Goal: Information Seeking & Learning: Understand process/instructions

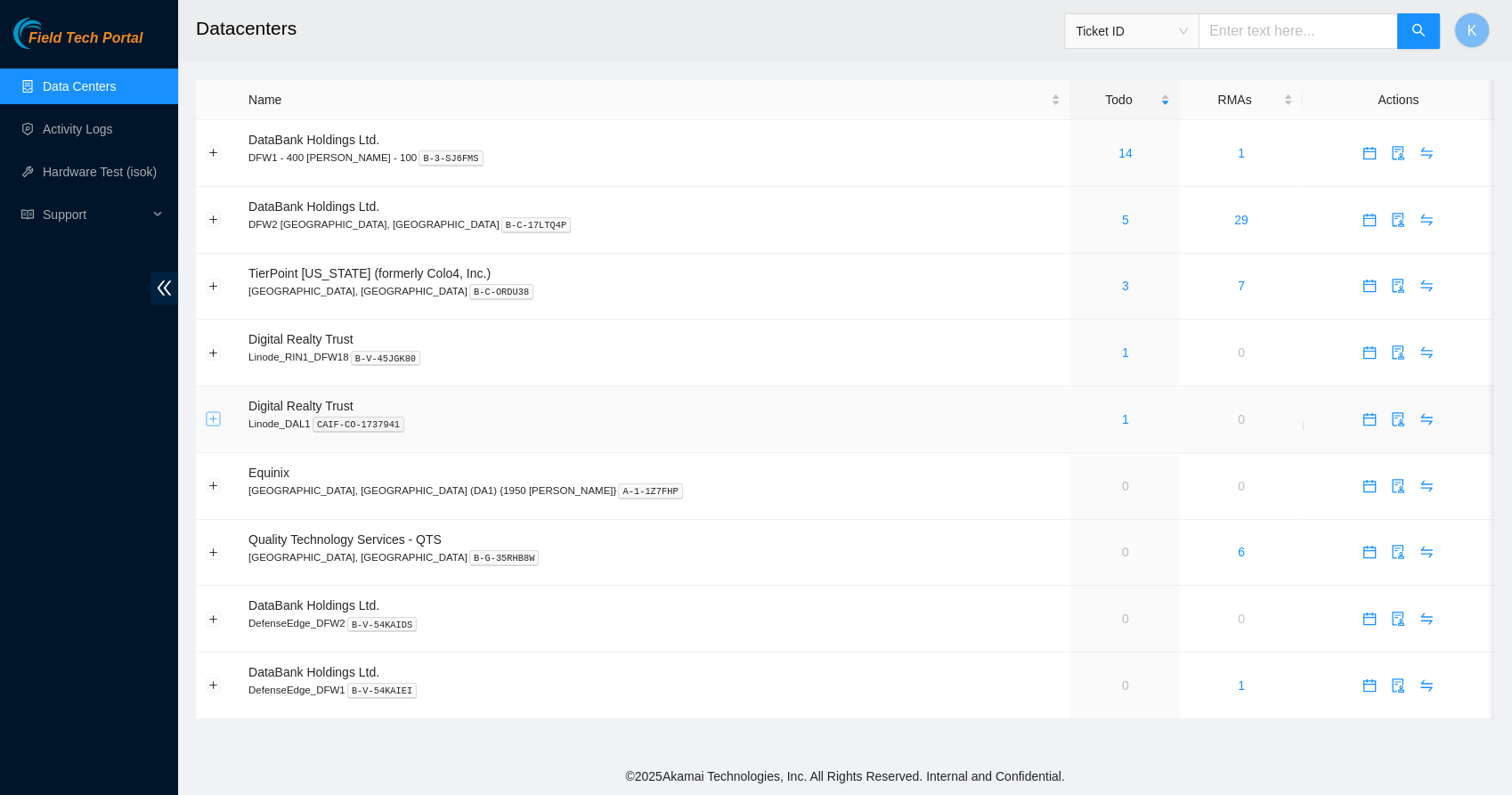
click at [218, 424] on button "Expand row" at bounding box center [214, 419] width 14 height 14
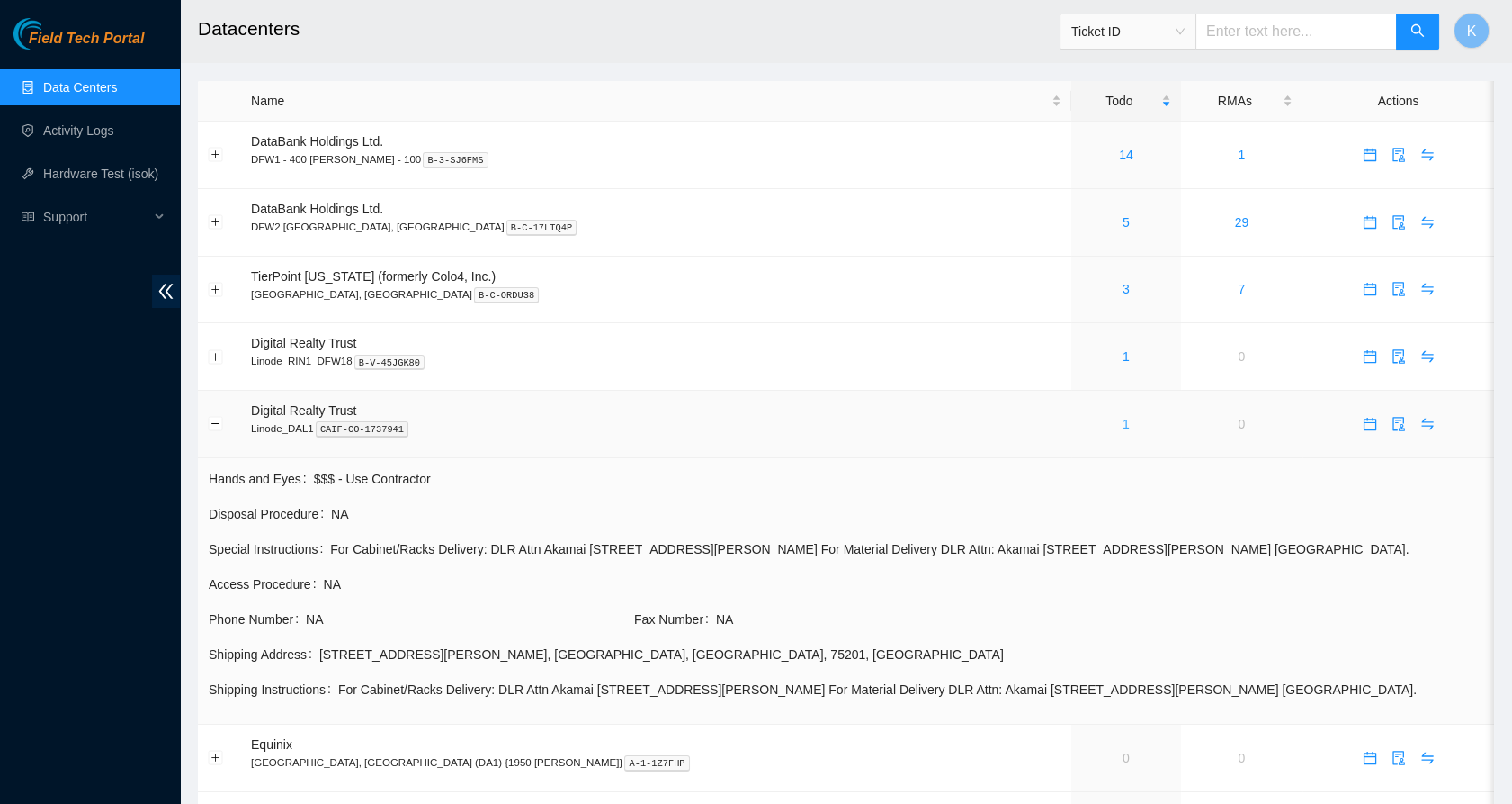
click at [1123, 425] on link "1" at bounding box center [1126, 424] width 7 height 14
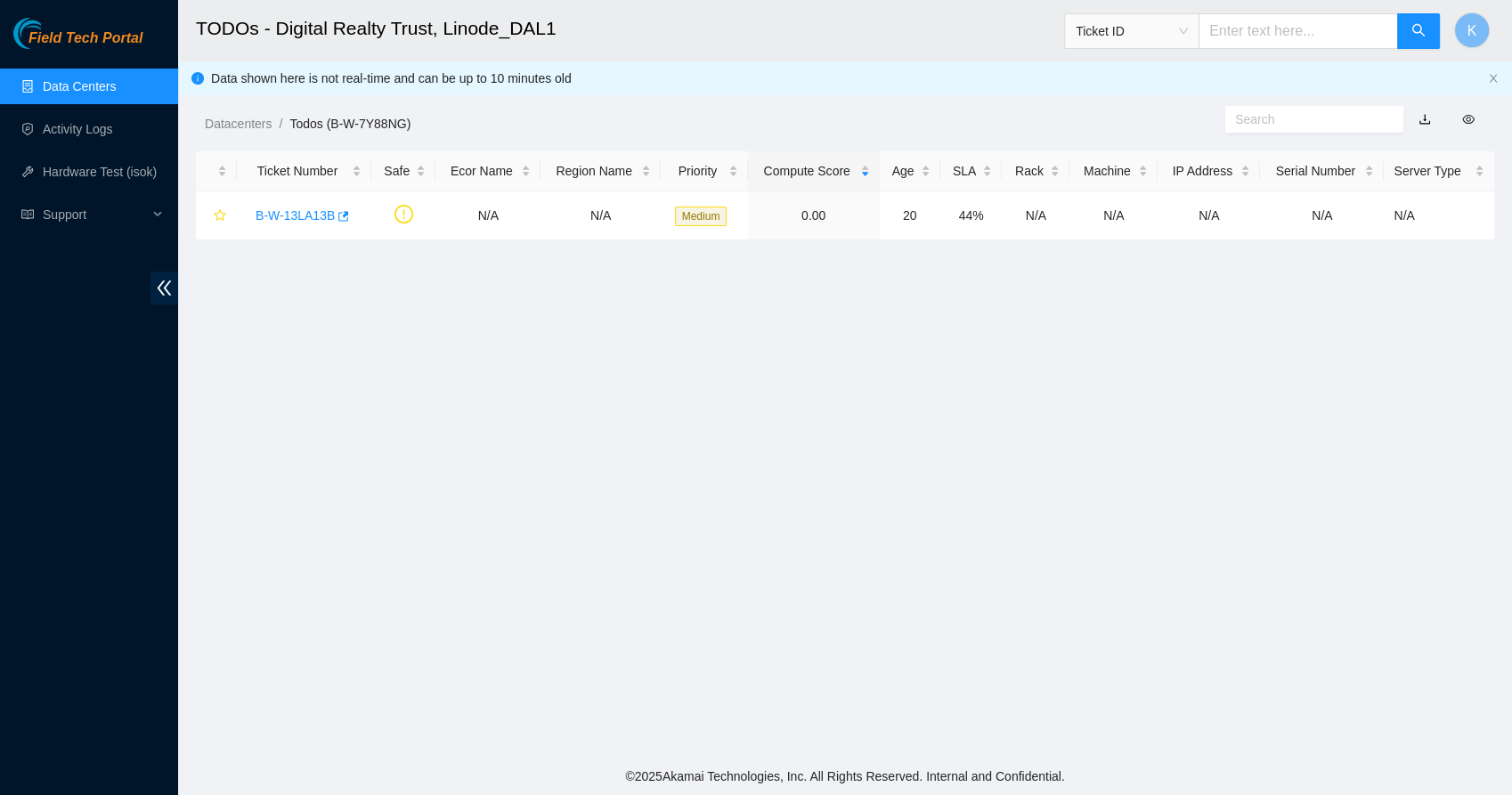
click at [422, 283] on main "TODOs - Digital Realty Trust, Linode_DAL1 Ticket ID K Data shown here is not re…" at bounding box center [845, 379] width 1334 height 758
click at [264, 209] on link "B-W-13LA13B" at bounding box center [295, 215] width 79 height 14
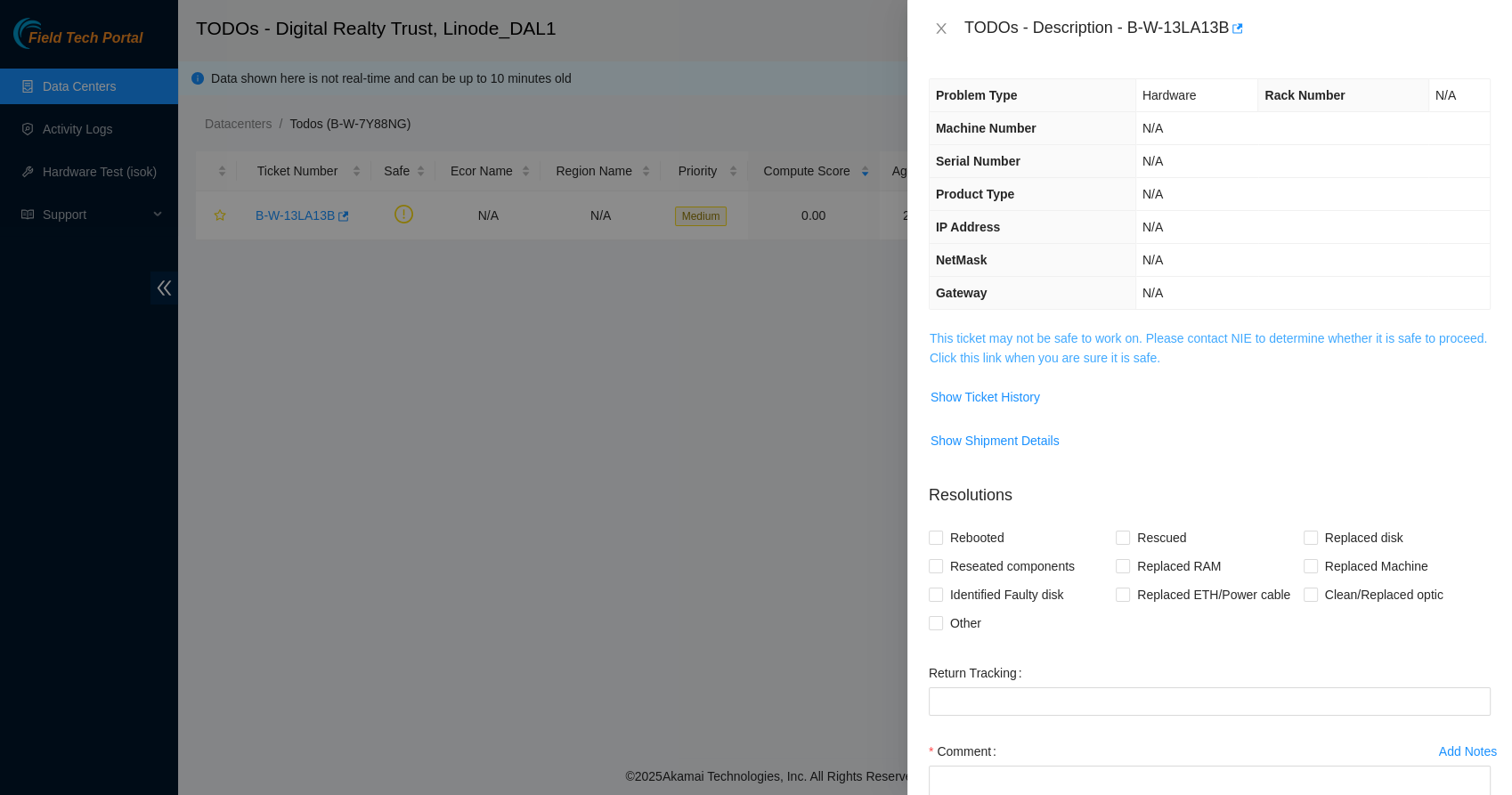
click at [995, 340] on link "This ticket may not be safe to work on. Please contact NIE to determine whether…" at bounding box center [1208, 347] width 557 height 33
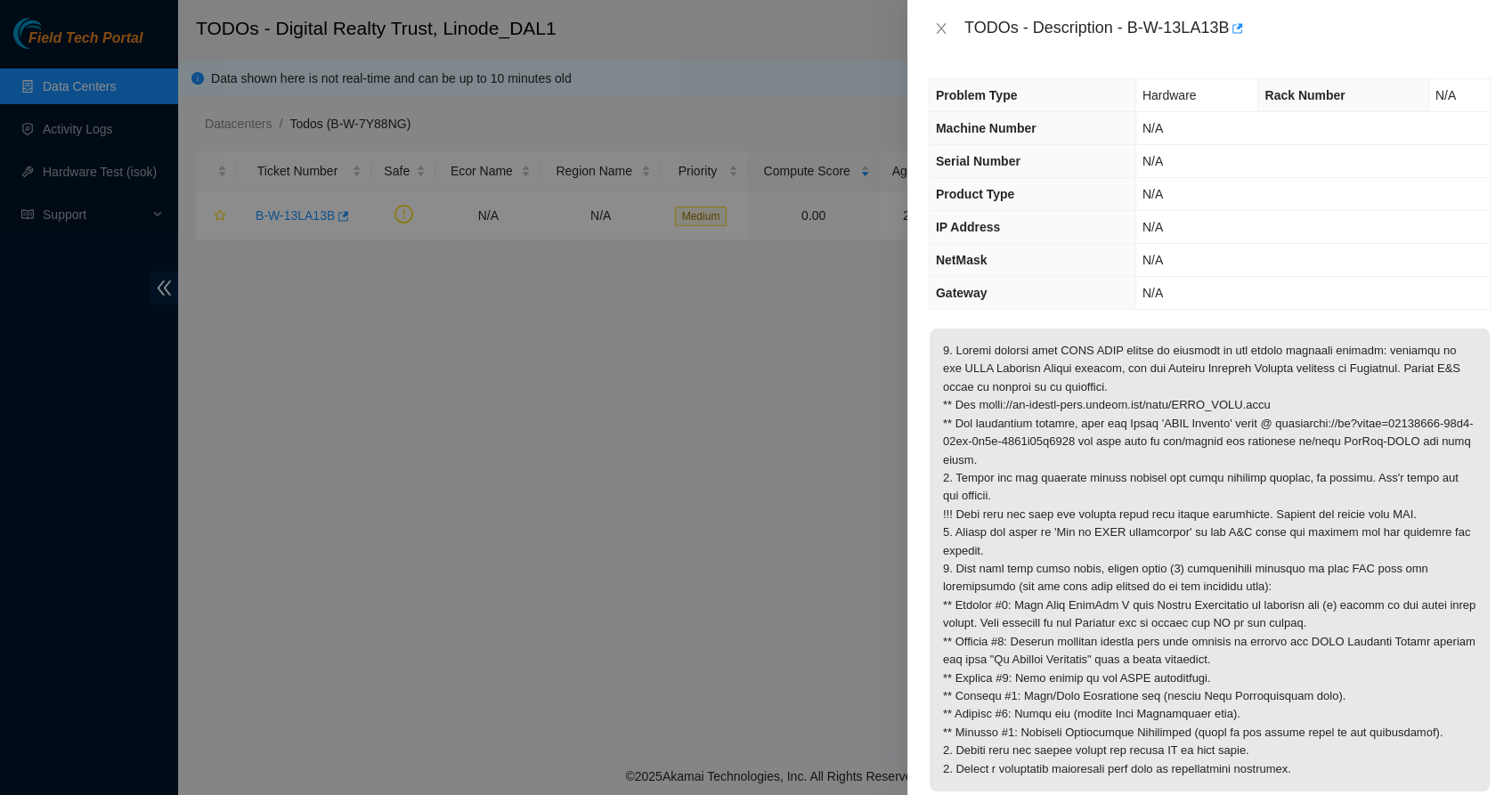
click at [1009, 353] on p at bounding box center [1209, 560] width 560 height 462
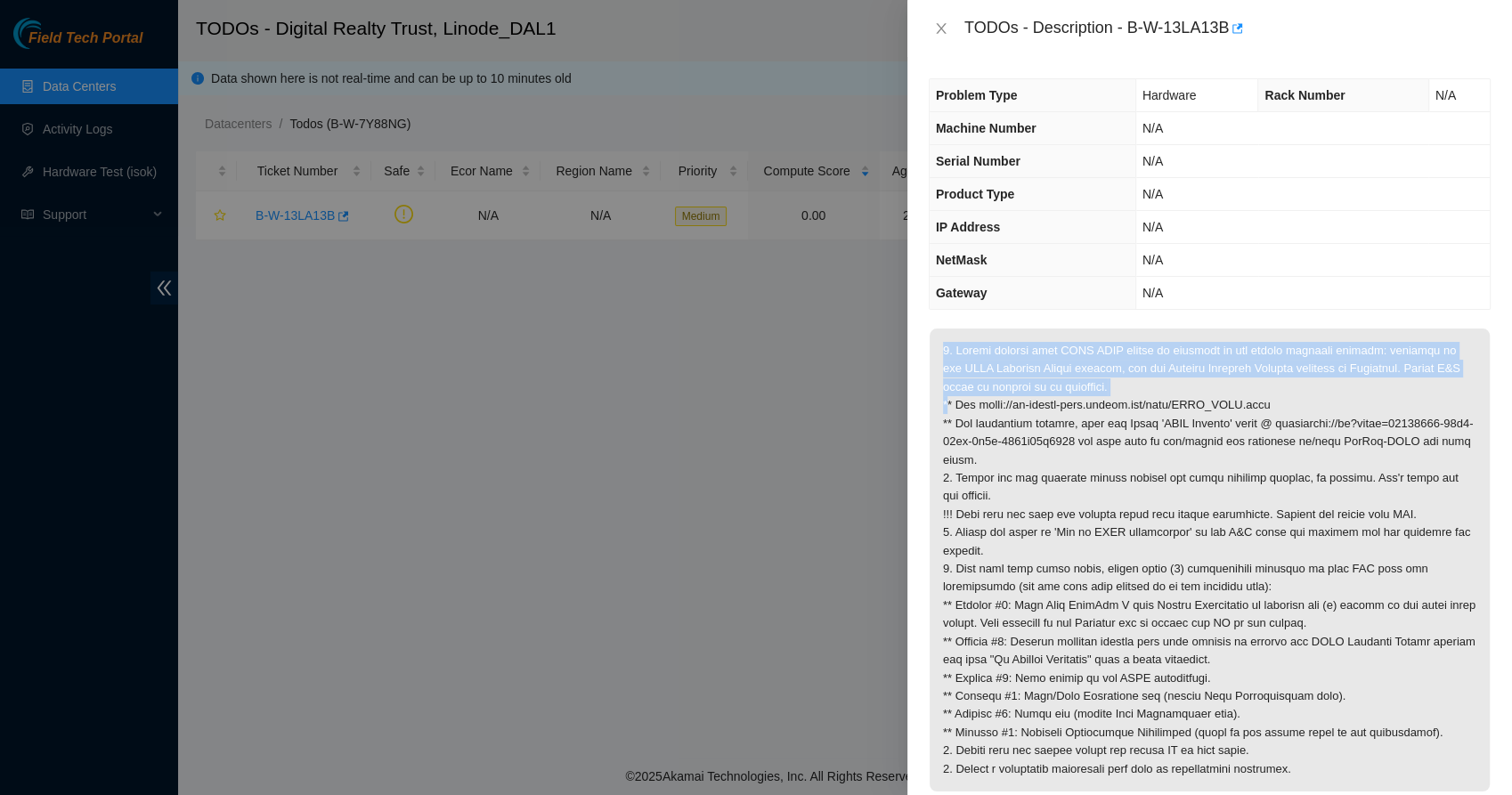
click at [1009, 353] on p at bounding box center [1209, 560] width 560 height 462
drag, startPoint x: 1009, startPoint y: 353, endPoint x: 1038, endPoint y: 368, distance: 32.6
click at [1038, 368] on p at bounding box center [1209, 560] width 560 height 462
click at [1092, 377] on p at bounding box center [1209, 560] width 560 height 462
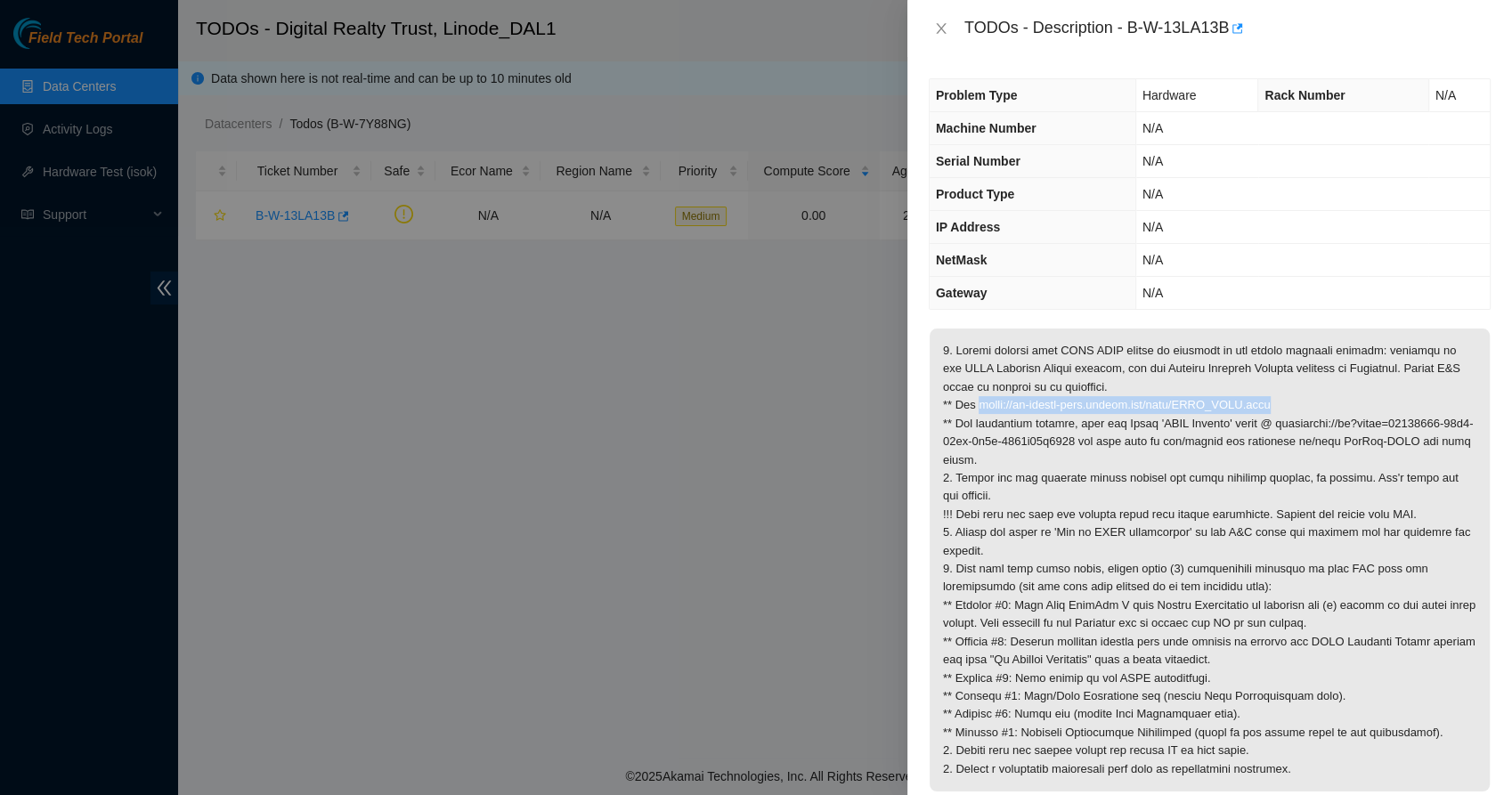
drag, startPoint x: 1272, startPoint y: 399, endPoint x: 977, endPoint y: 406, distance: 295.1
click at [977, 406] on p at bounding box center [1209, 560] width 560 height 462
copy p "https://ft-portal-docs.akamai.com/wiki/EXFO_OTDR.html"
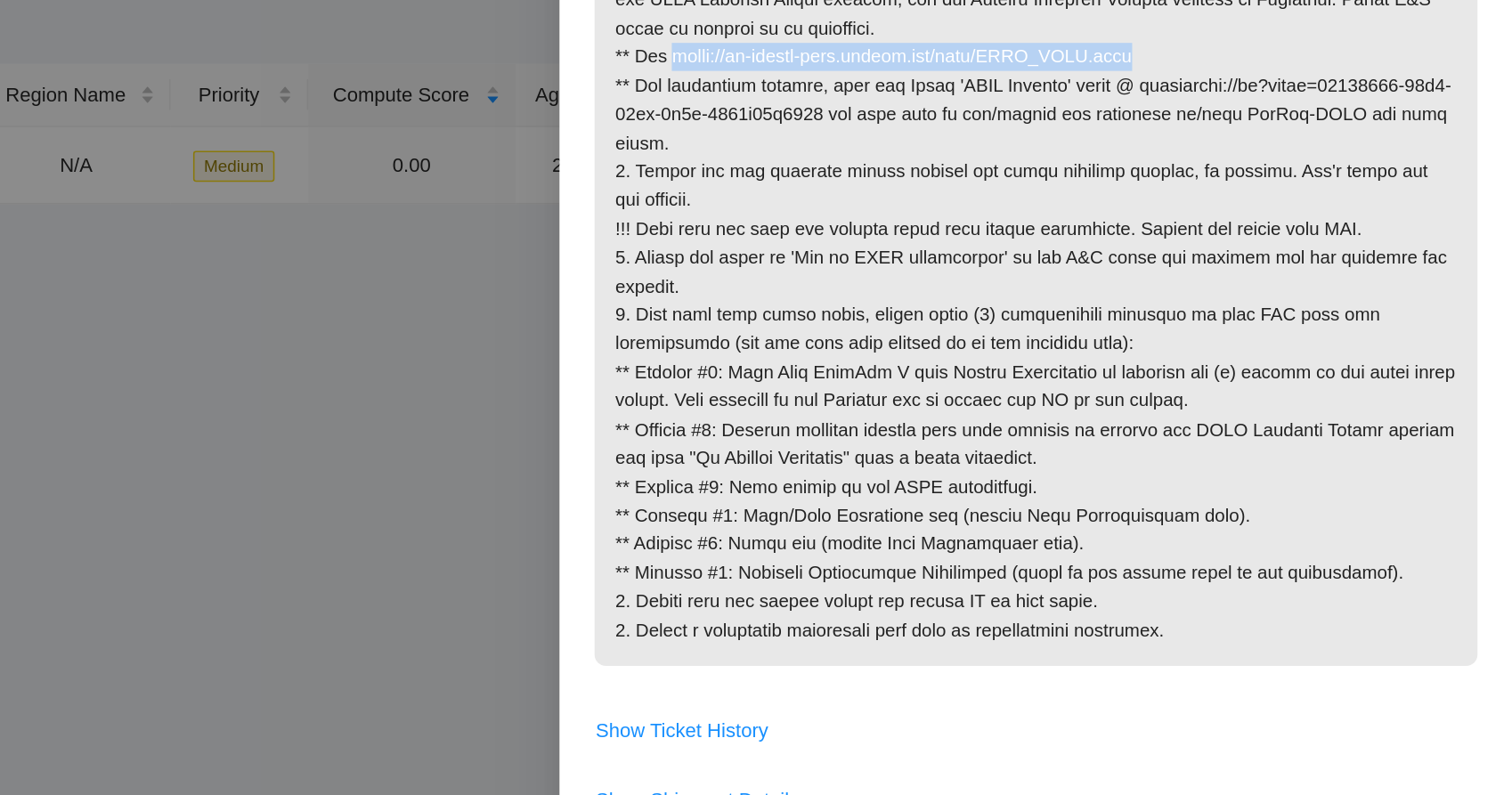
scroll to position [259, 0]
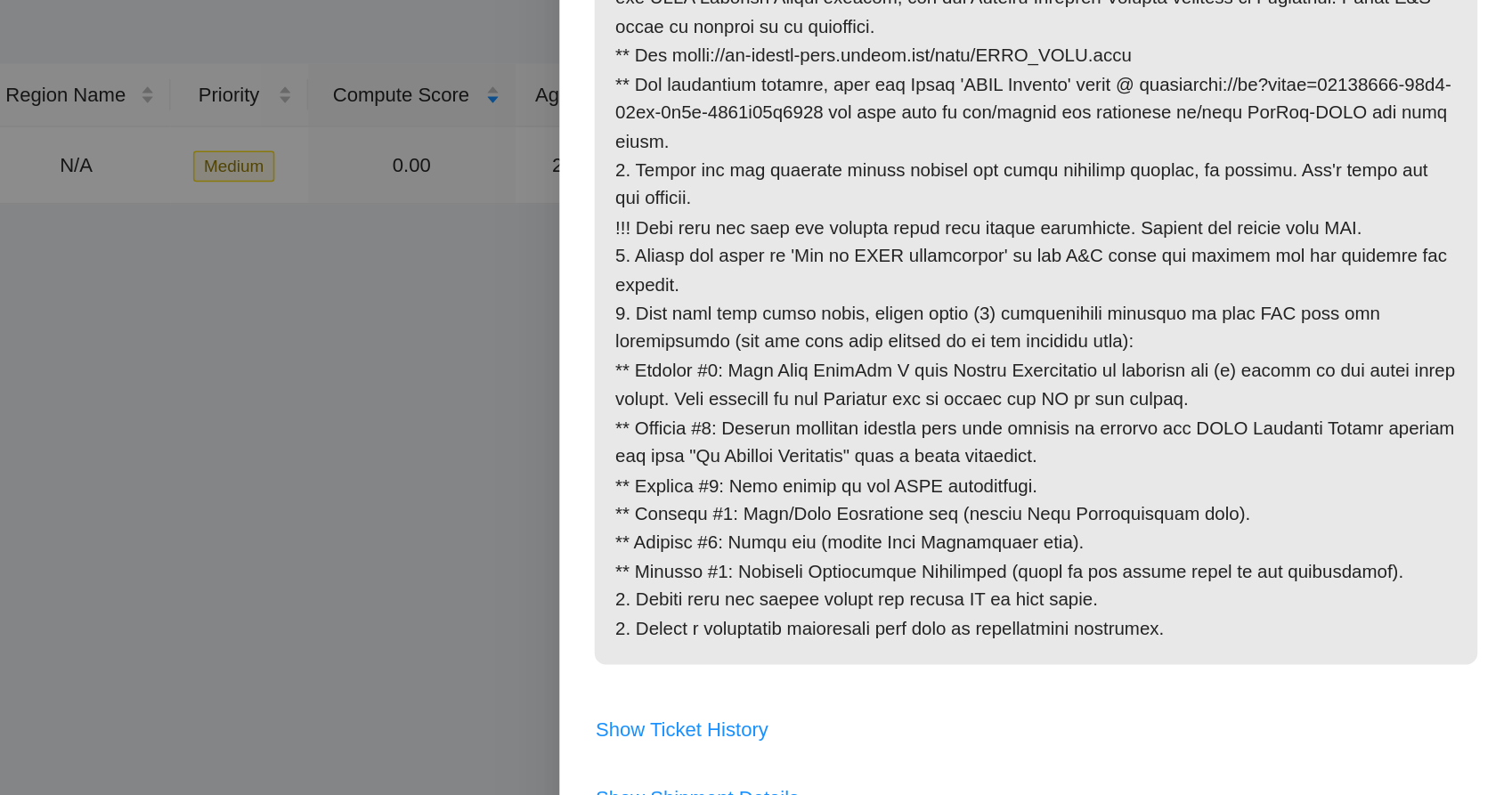
click at [1052, 316] on p at bounding box center [1209, 301] width 560 height 462
click at [1128, 247] on p at bounding box center [1209, 301] width 560 height 462
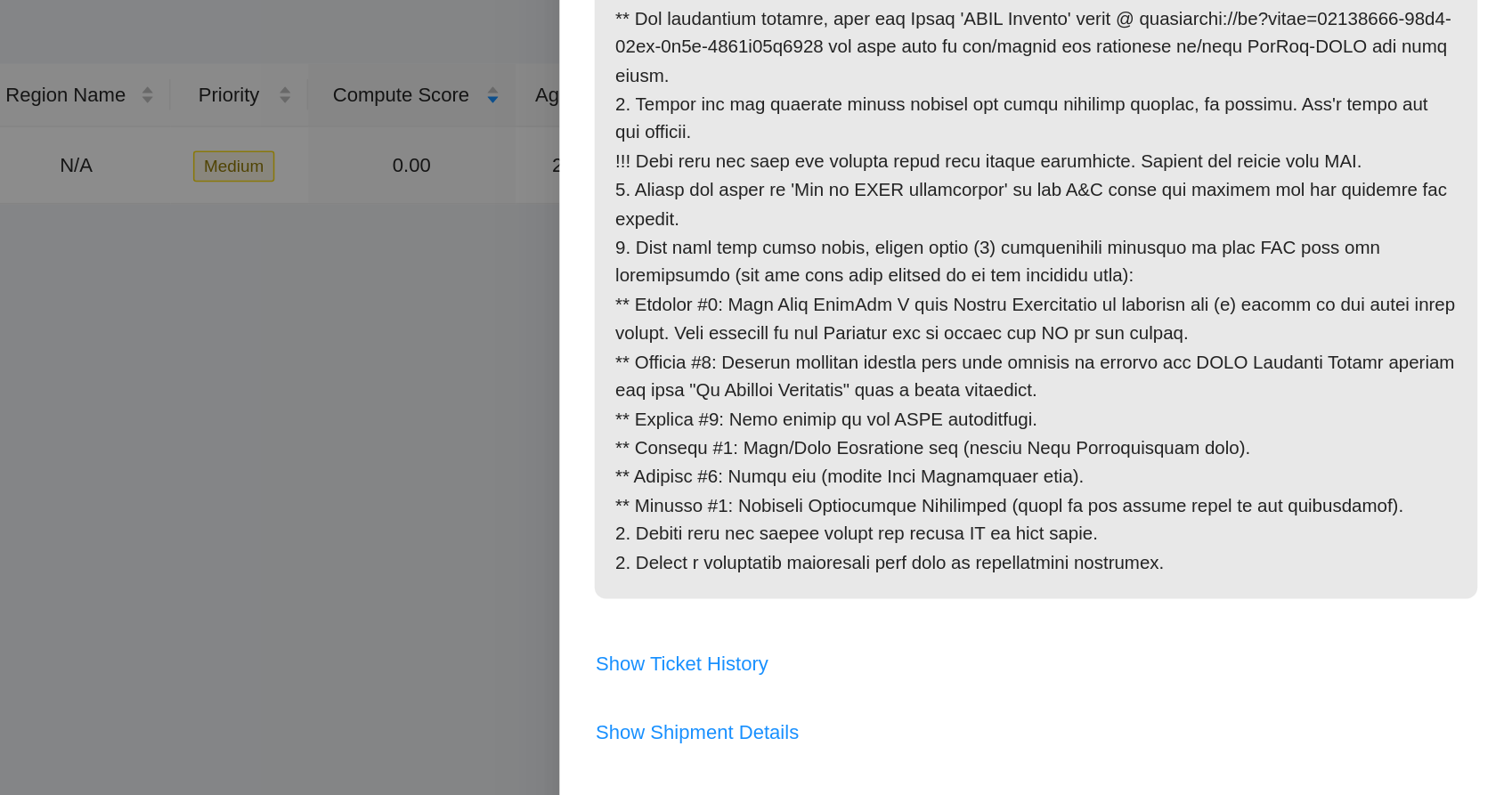
scroll to position [349, 0]
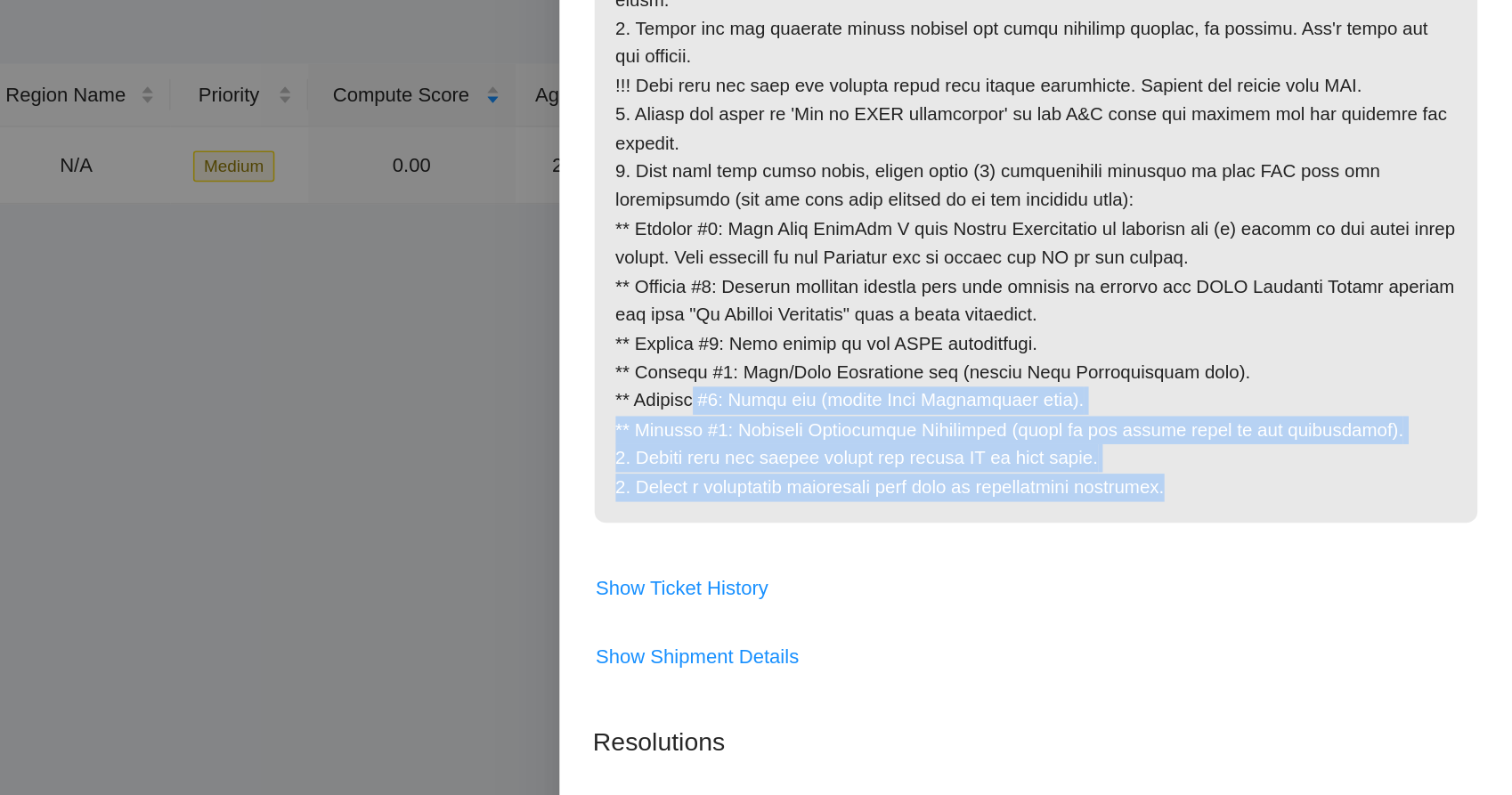
drag, startPoint x: 997, startPoint y: 357, endPoint x: 1316, endPoint y: 434, distance: 328.2
click at [1316, 434] on p at bounding box center [1209, 211] width 560 height 462
click at [1233, 398] on p at bounding box center [1209, 211] width 560 height 462
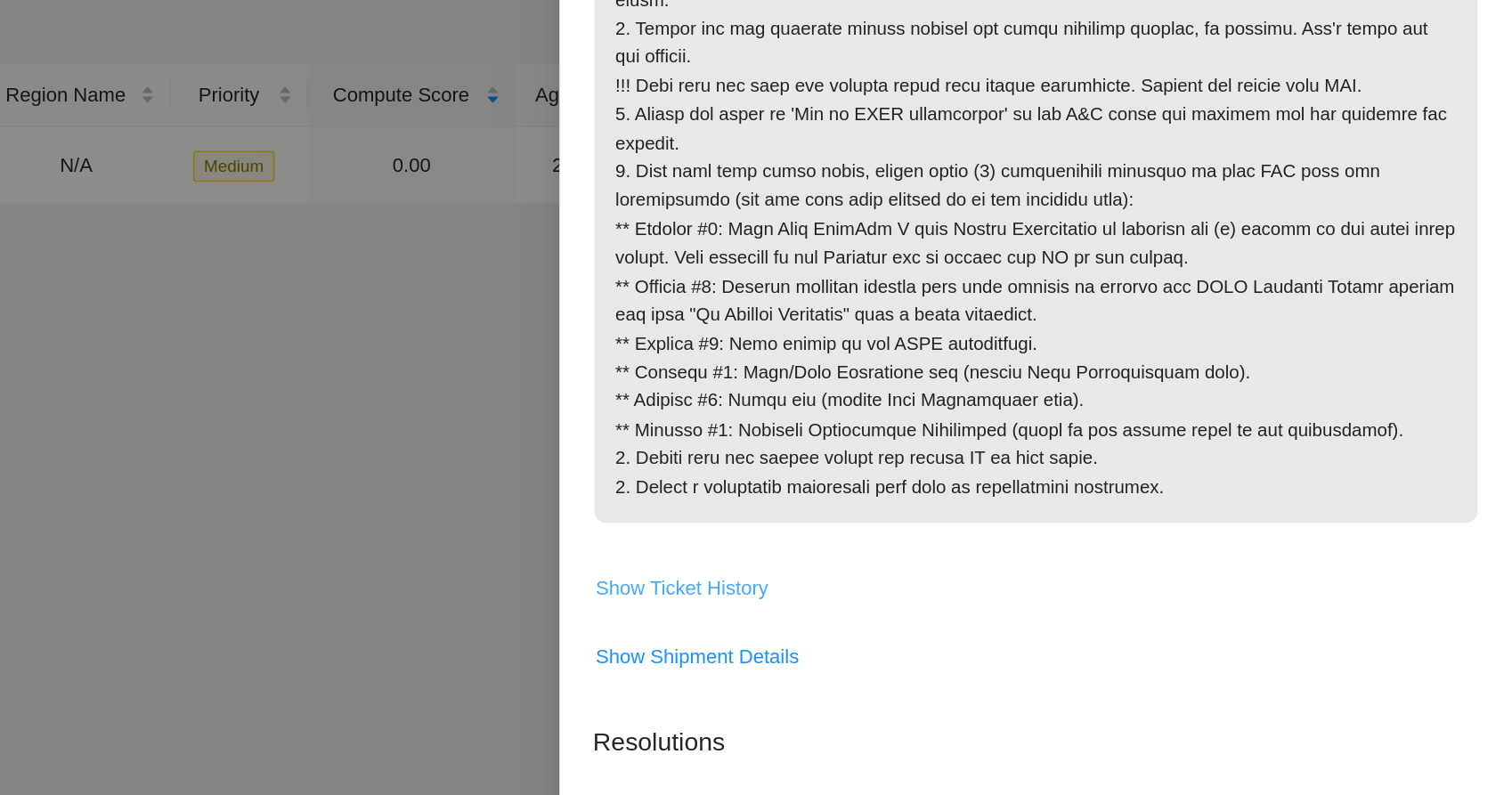
click at [1009, 488] on span "Show Ticket History" at bounding box center [984, 483] width 109 height 20
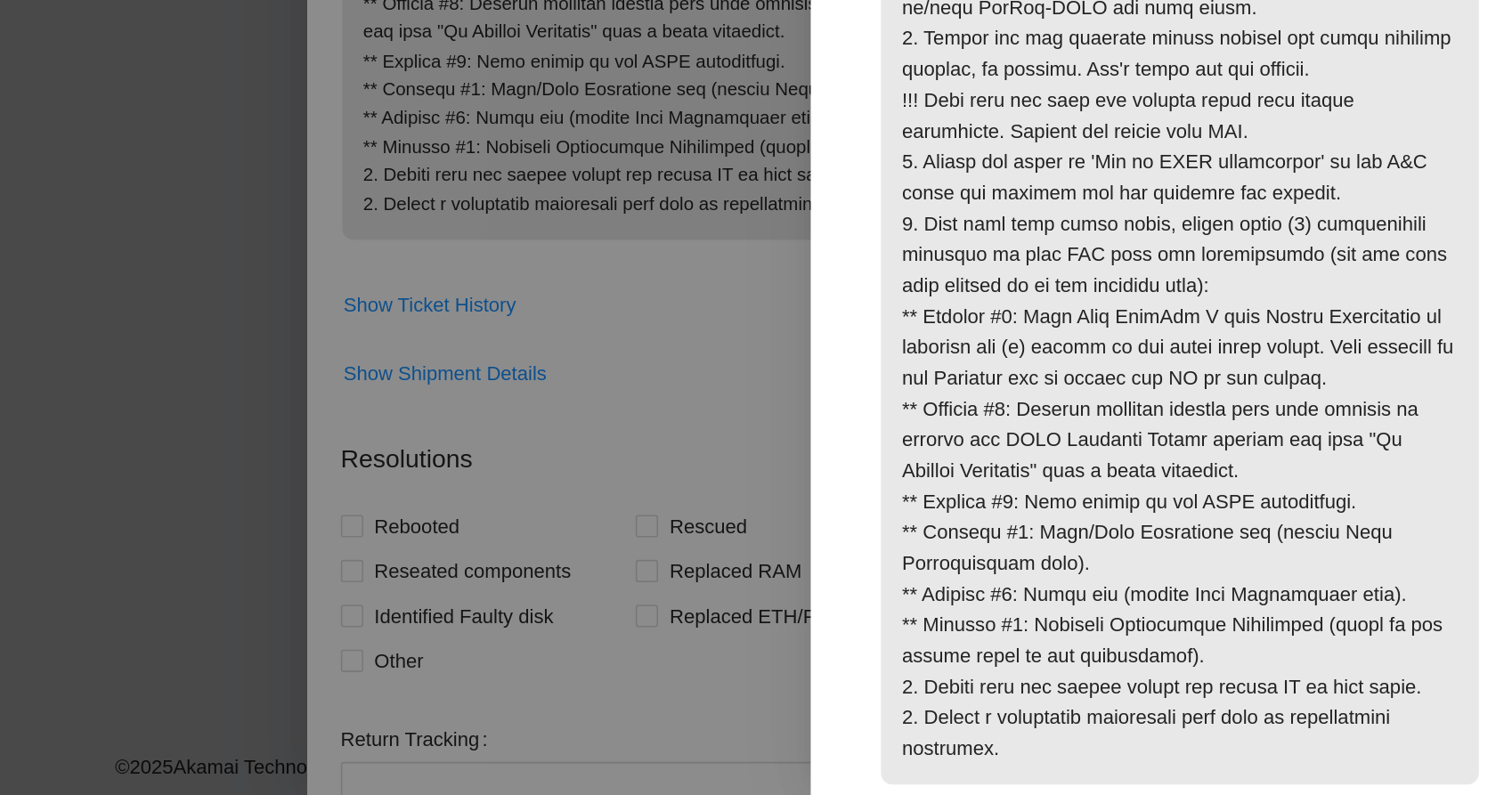
scroll to position [0, 0]
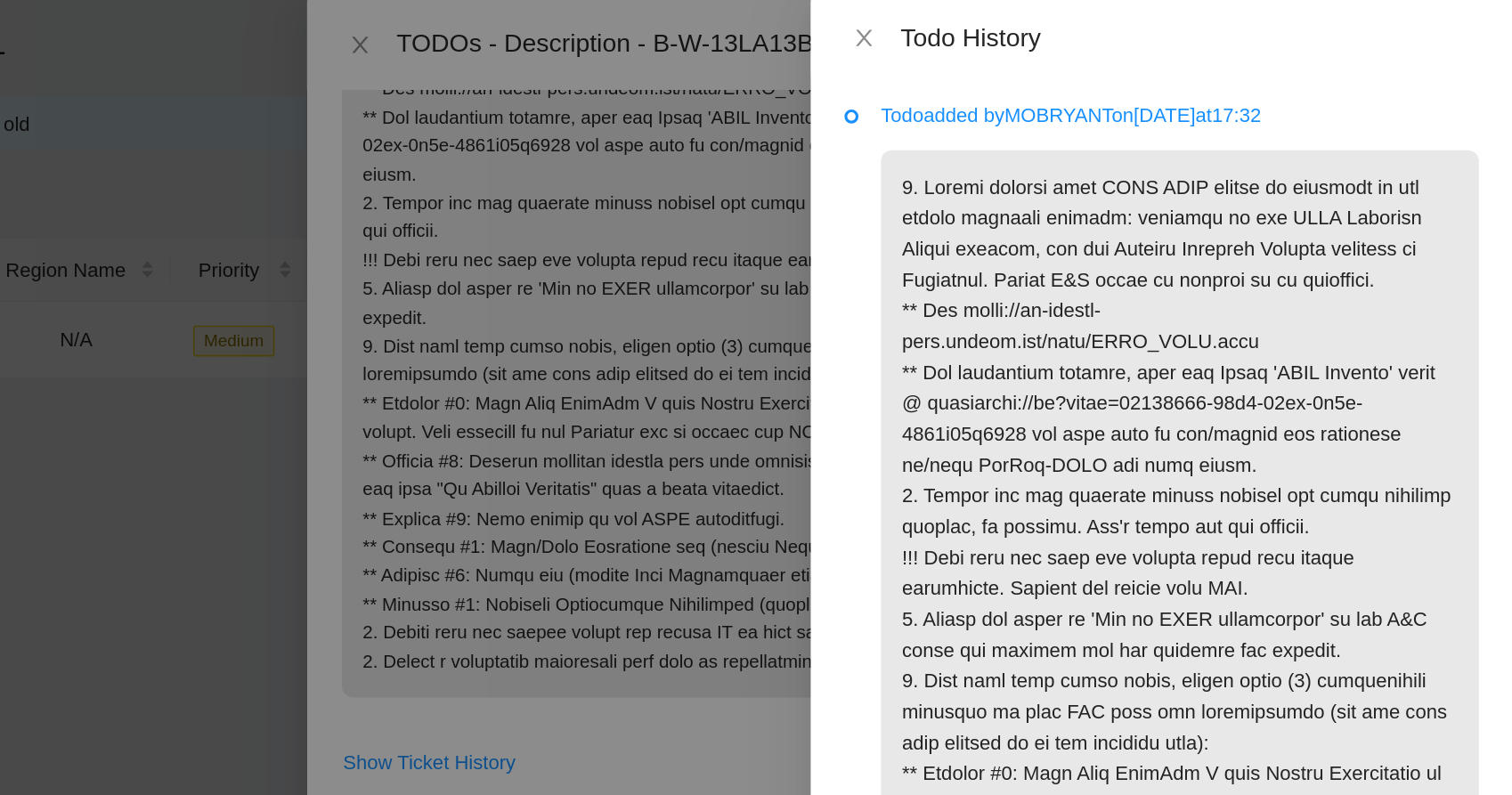
click at [1222, 71] on p "Todo added by MOBRYANT on 2025-07-23 at 17:32" at bounding box center [1300, 73] width 379 height 20
copy p "MOBRYANT"
click at [1152, 213] on p at bounding box center [1300, 442] width 379 height 693
click at [1215, 70] on p "Todo added by MOBRYANT on 2025-07-23 at 17:32" at bounding box center [1300, 73] width 379 height 20
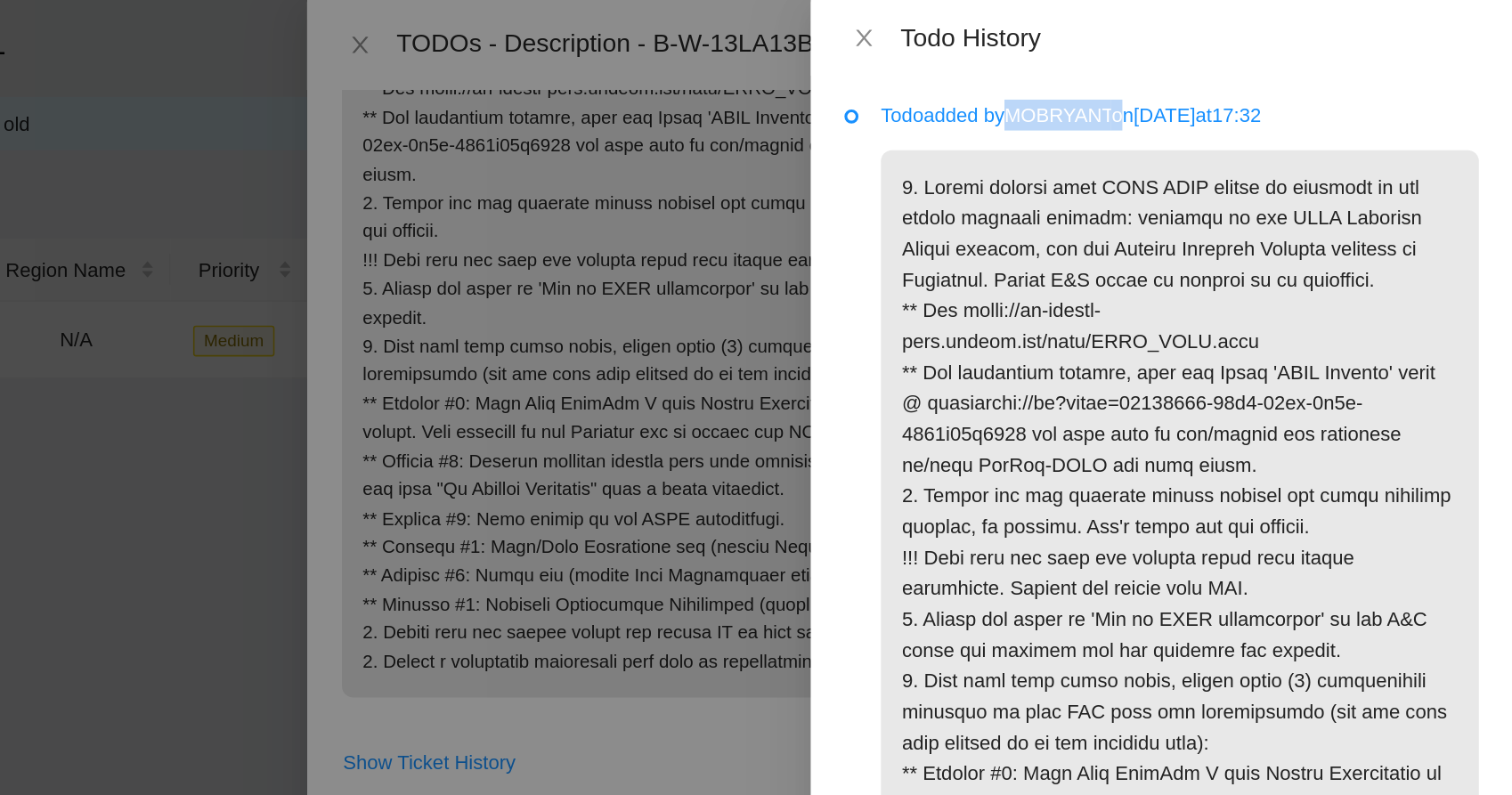
click at [1215, 70] on p "Todo added by MOBRYANT on 2025-07-23 at 17:32" at bounding box center [1300, 73] width 379 height 20
click at [1172, 108] on p at bounding box center [1300, 442] width 379 height 693
click at [1161, 142] on p at bounding box center [1300, 442] width 379 height 693
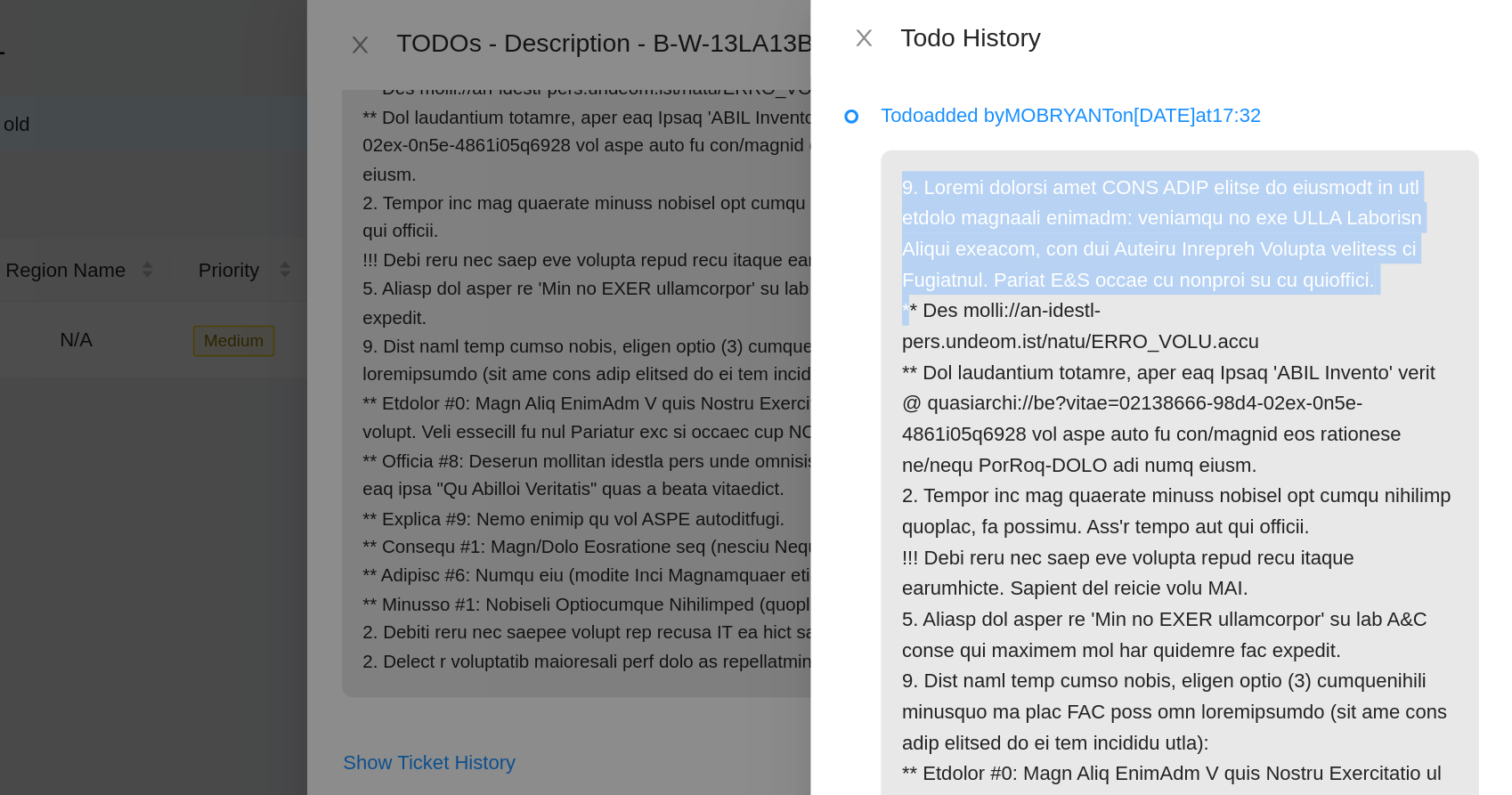
click at [1161, 142] on p at bounding box center [1300, 442] width 379 height 693
click at [1138, 146] on p at bounding box center [1300, 442] width 379 height 693
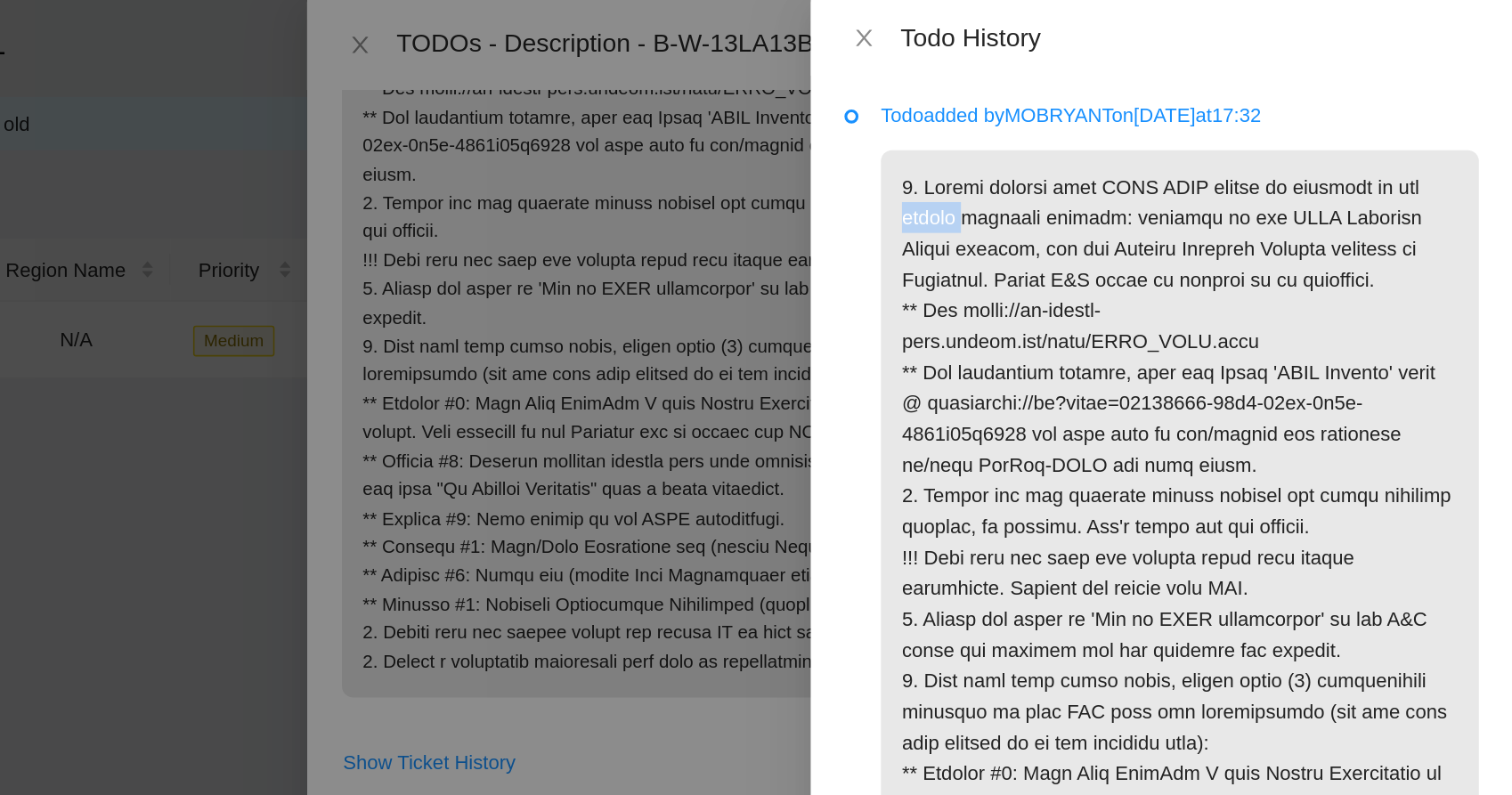
click at [1138, 146] on p at bounding box center [1300, 442] width 379 height 693
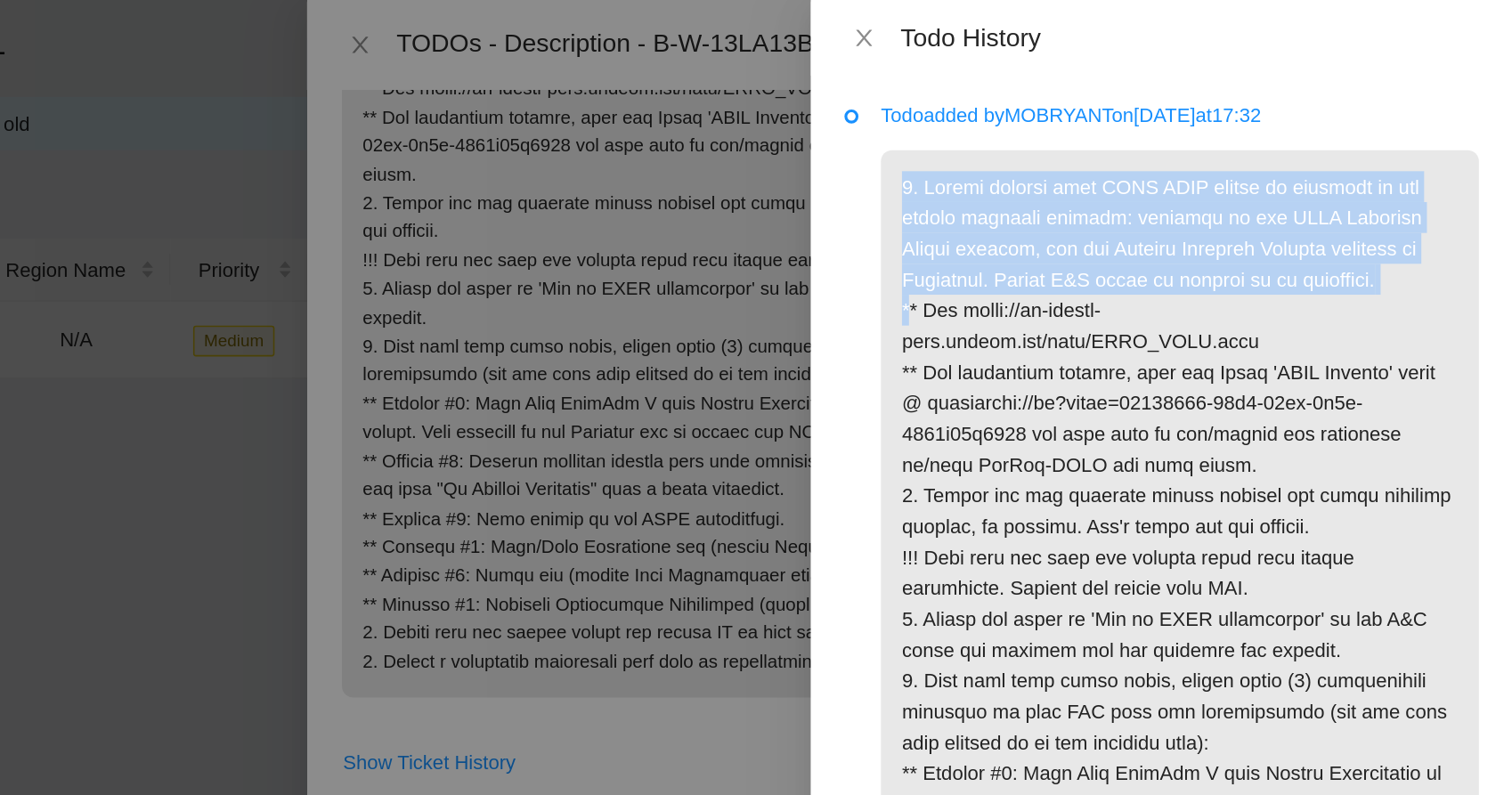
click at [1138, 146] on p at bounding box center [1300, 442] width 379 height 693
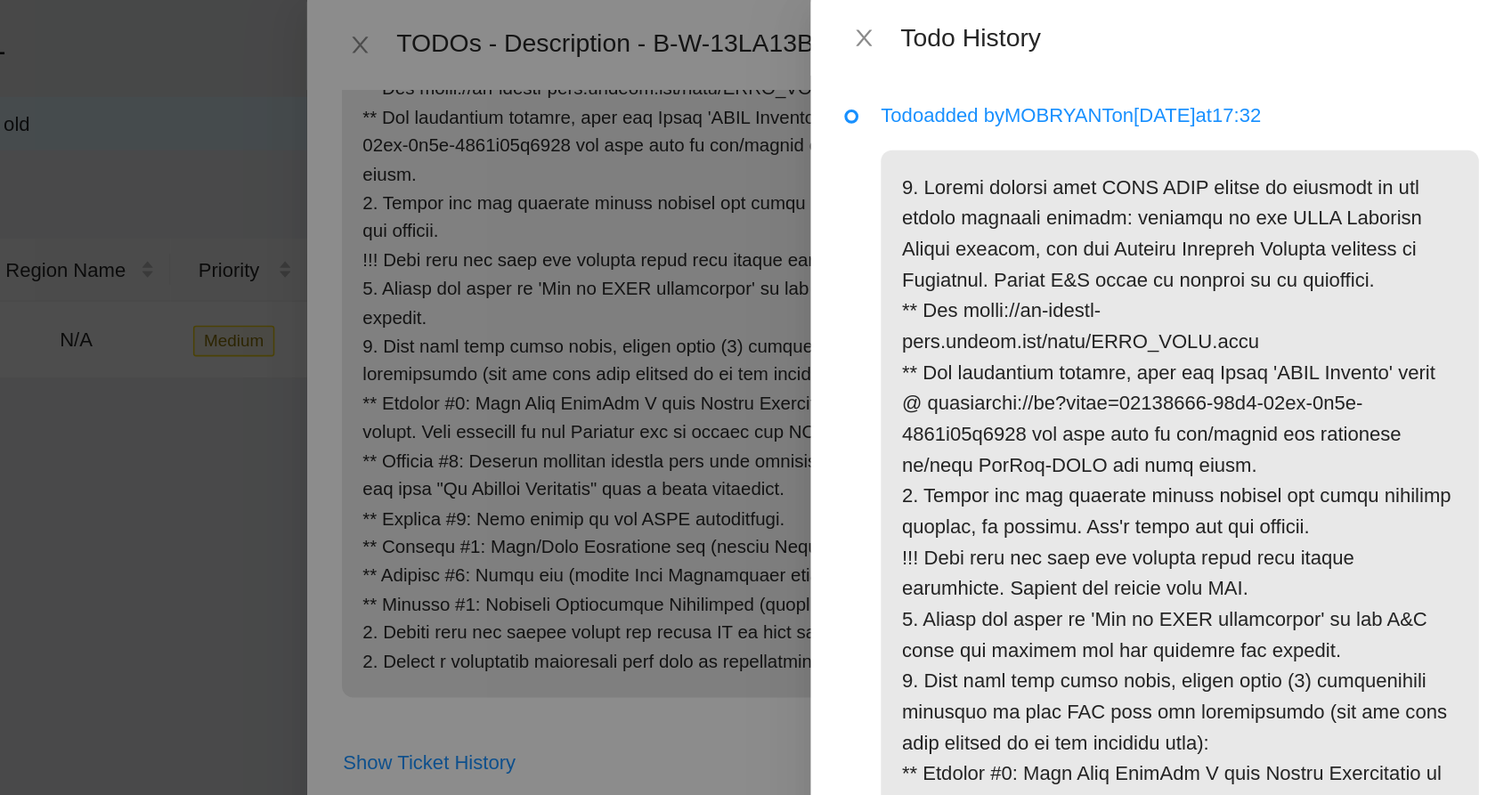
click at [1168, 204] on p at bounding box center [1300, 442] width 379 height 693
click at [1165, 229] on p at bounding box center [1300, 442] width 379 height 693
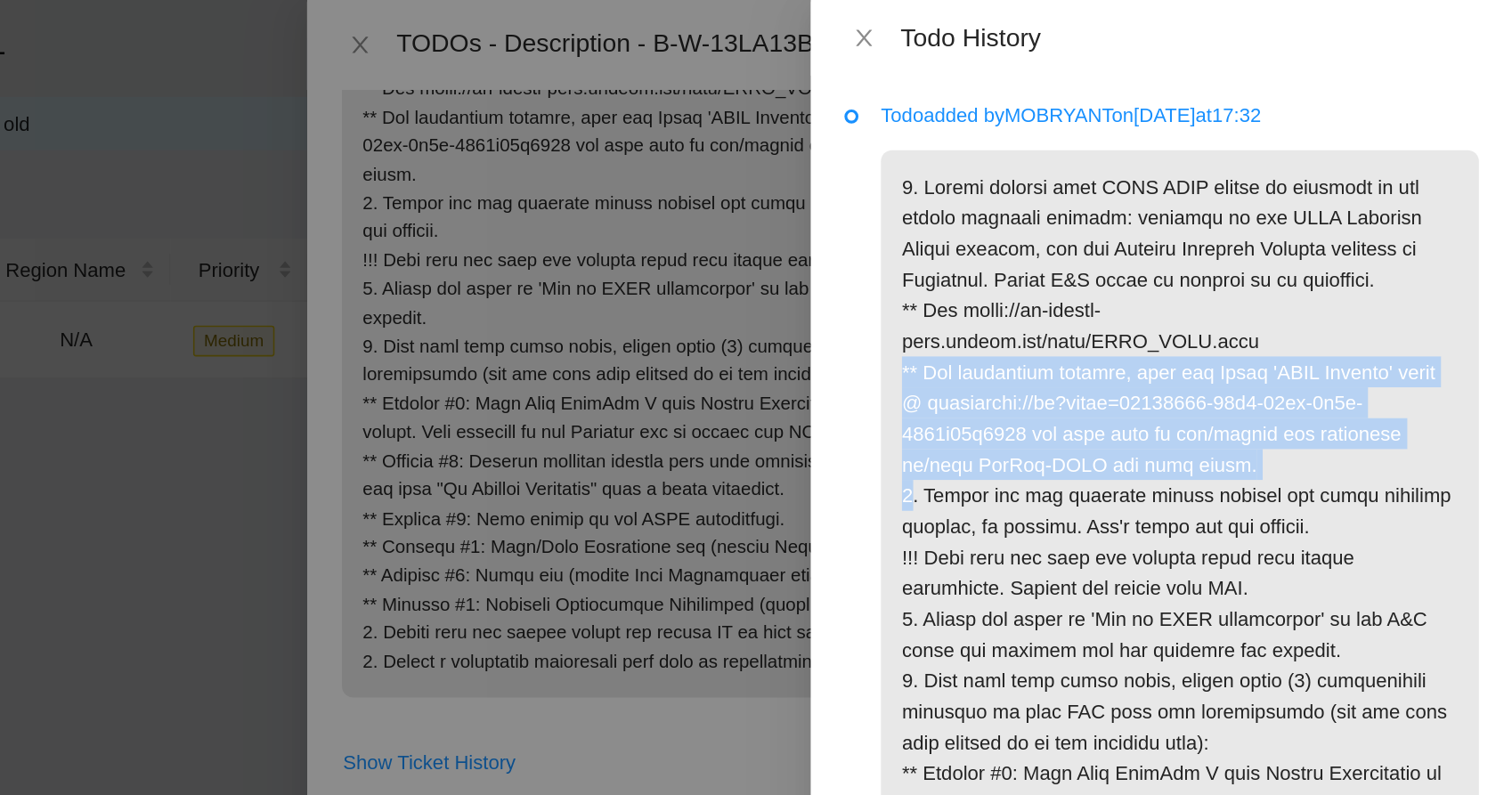
click at [1165, 229] on p at bounding box center [1300, 442] width 379 height 693
drag, startPoint x: 1165, startPoint y: 229, endPoint x: 1171, endPoint y: 297, distance: 68.3
click at [1171, 297] on p at bounding box center [1300, 442] width 379 height 693
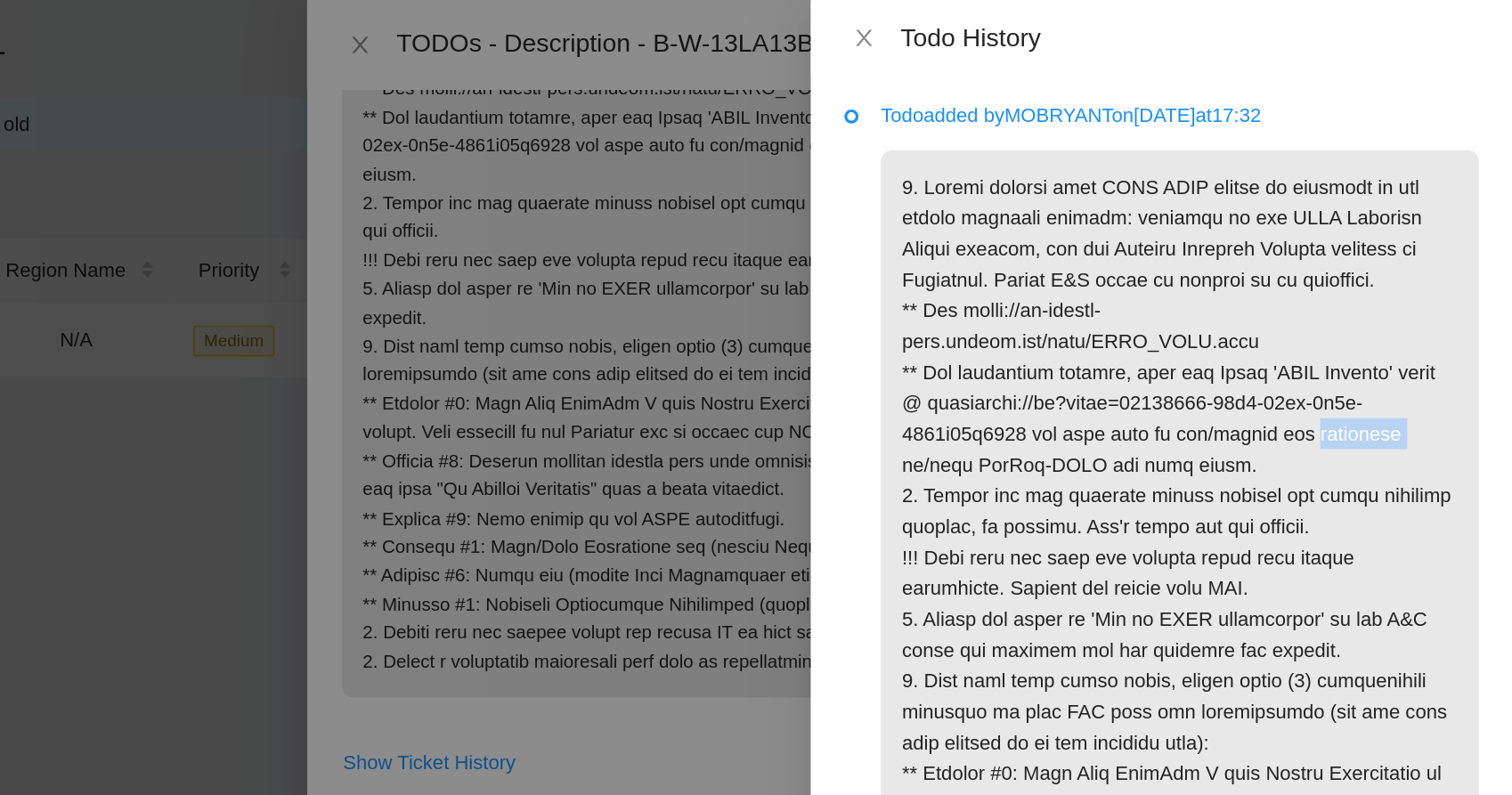
click at [1171, 297] on p at bounding box center [1300, 442] width 379 height 693
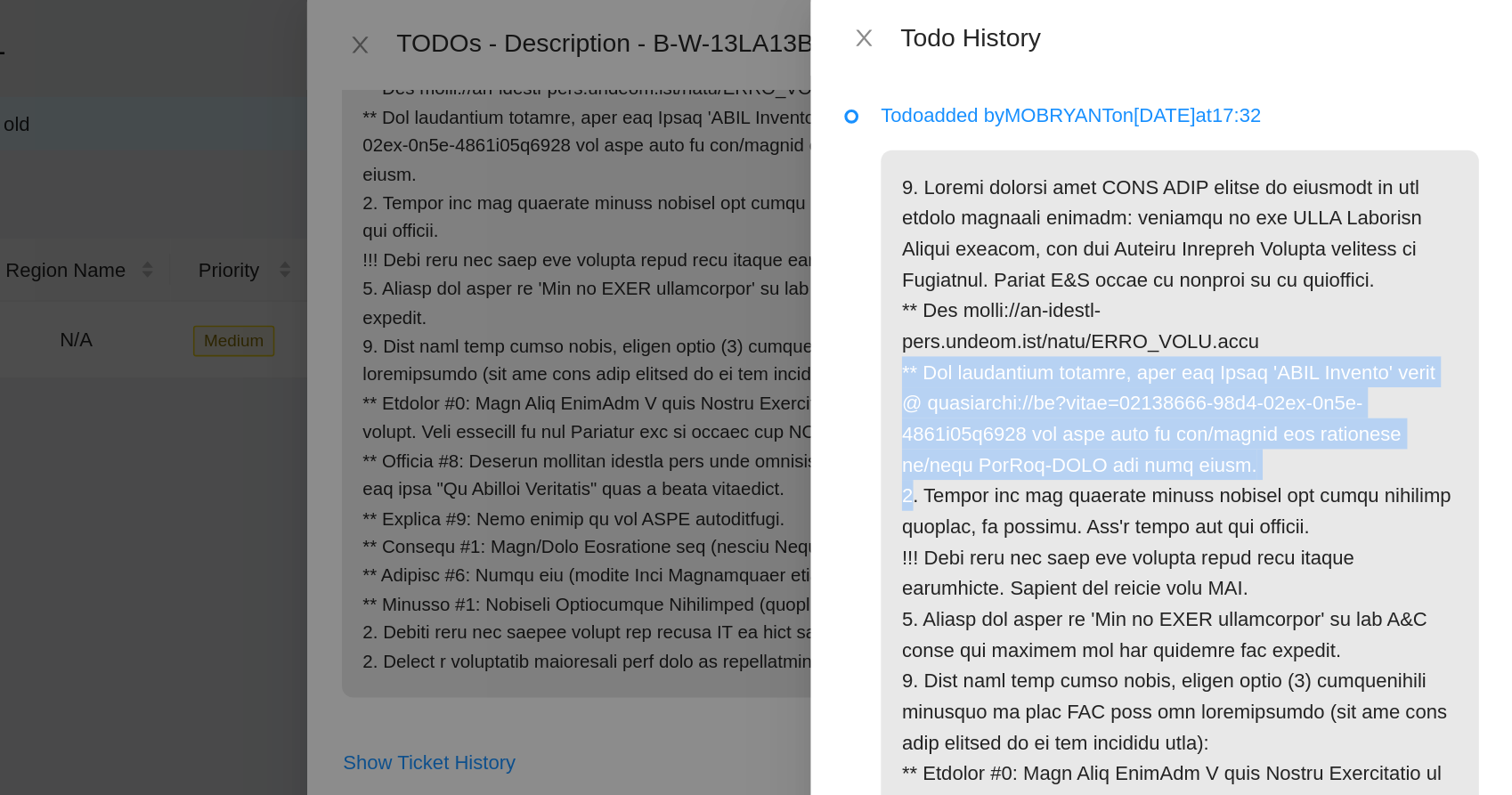
click at [1171, 297] on p at bounding box center [1300, 442] width 379 height 693
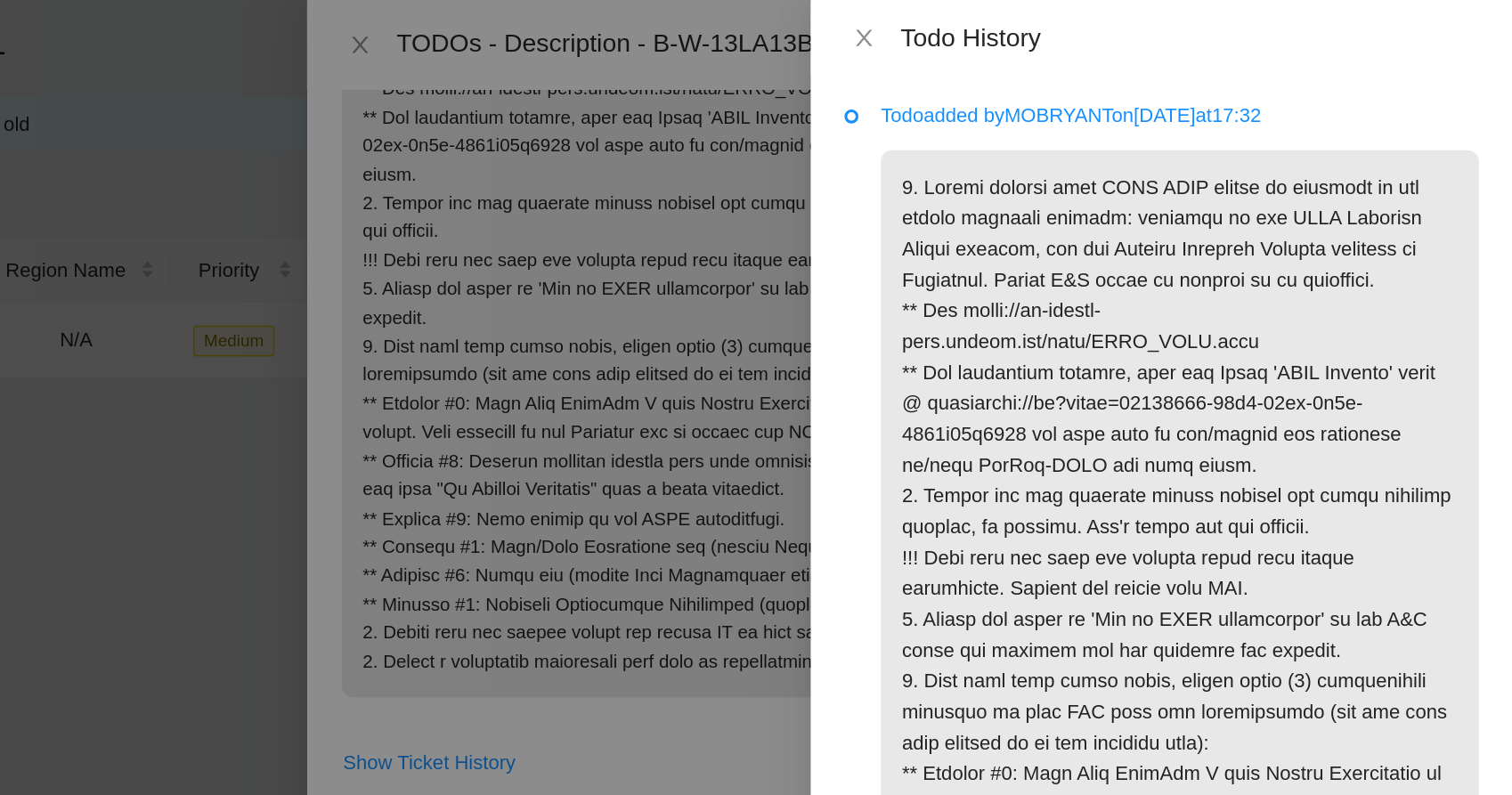
click at [1206, 320] on p at bounding box center [1300, 442] width 379 height 693
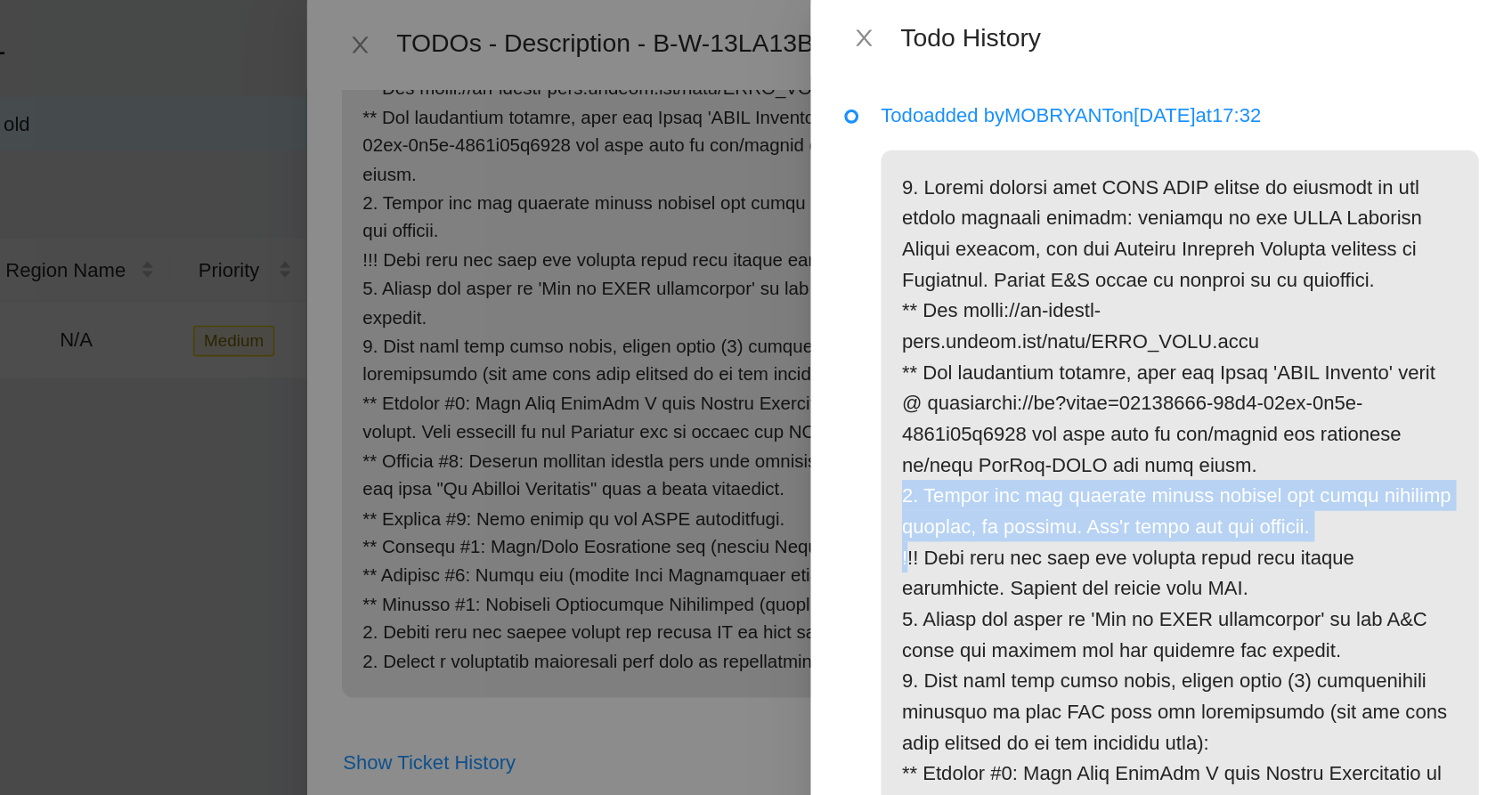
click at [1206, 320] on p at bounding box center [1300, 442] width 379 height 693
drag, startPoint x: 1206, startPoint y: 320, endPoint x: 1181, endPoint y: 339, distance: 31.4
click at [1181, 339] on p at bounding box center [1300, 442] width 379 height 693
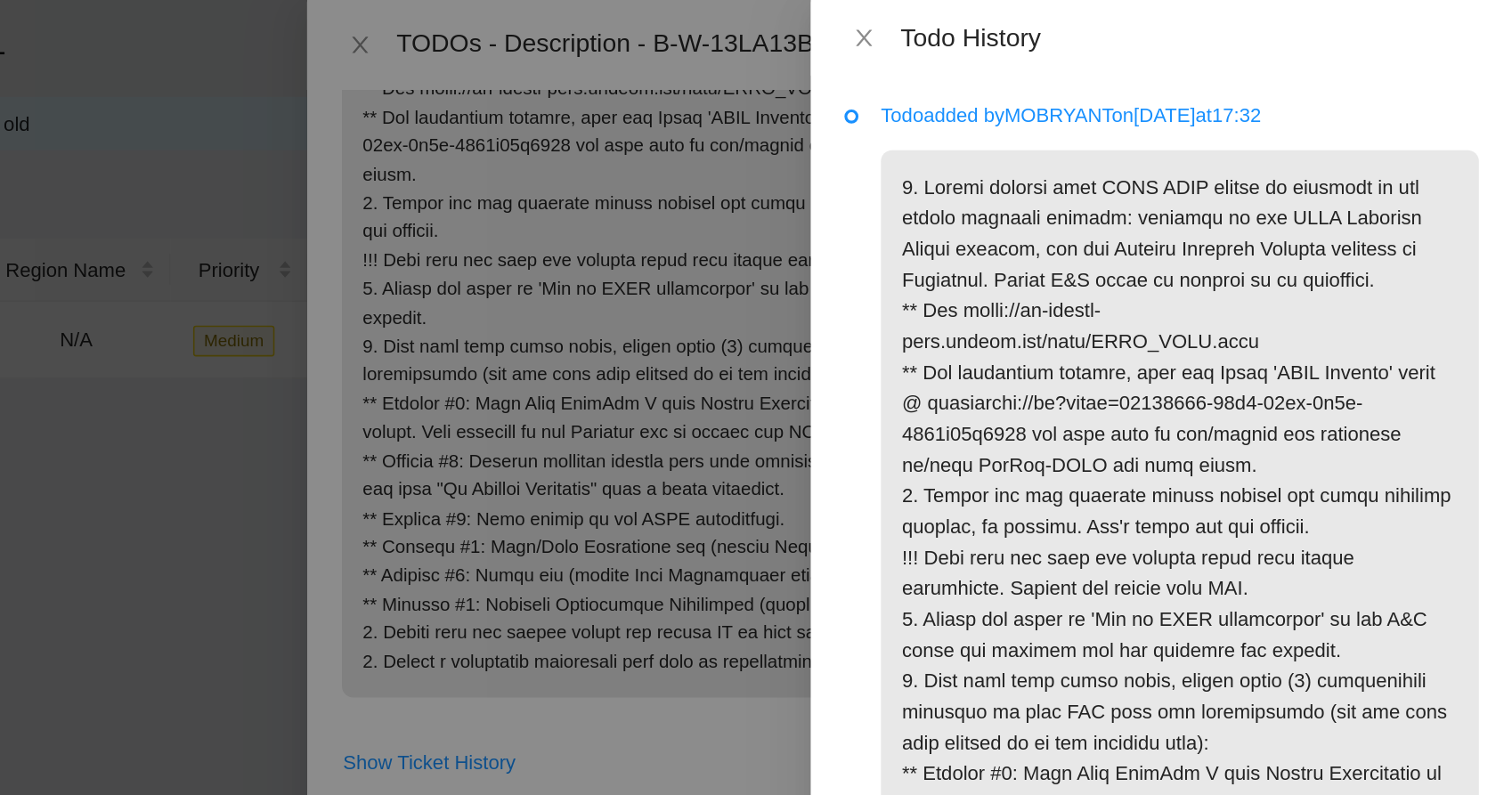
click at [1206, 369] on p at bounding box center [1300, 442] width 379 height 693
